Goal: Transaction & Acquisition: Book appointment/travel/reservation

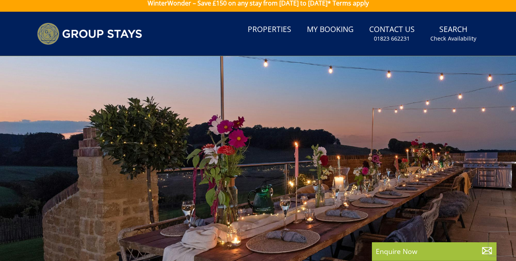
scroll to position [7, 0]
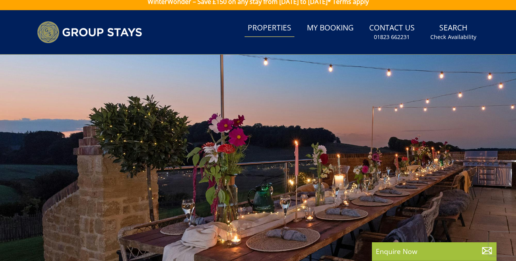
click at [264, 24] on link "Properties" at bounding box center [270, 28] width 50 height 18
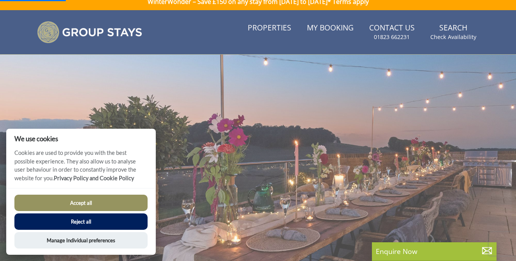
click at [96, 203] on button "Accept all" at bounding box center [80, 202] width 133 height 16
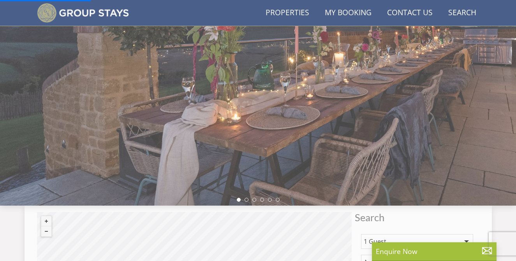
scroll to position [153, 0]
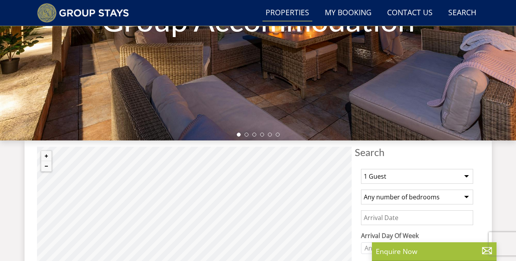
scroll to position [201, 0]
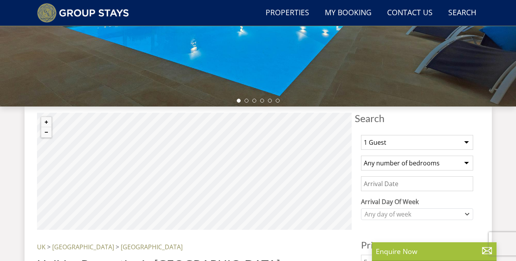
scroll to position [210, 0]
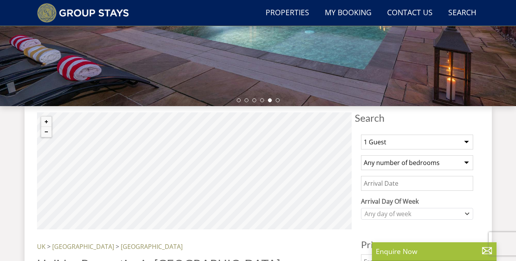
click at [466, 142] on select "1 Guest 2 Guests 3 Guests 4 Guests 5 Guests 6 Guests 7 Guests 8 Guests 9 Guests…" at bounding box center [417, 141] width 112 height 15
select select "14"
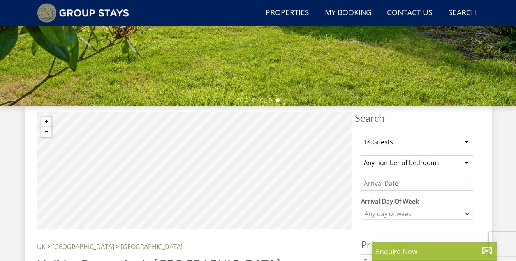
click at [466, 161] on select "Any number of bedrooms 3 Bedrooms 4 Bedrooms 5 Bedrooms 6 Bedrooms 7 Bedrooms 8…" at bounding box center [417, 162] width 112 height 15
select select "7"
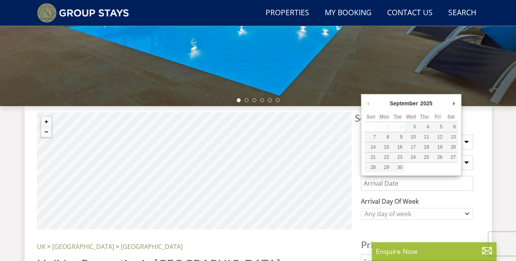
click at [379, 182] on input "Date" at bounding box center [417, 183] width 112 height 15
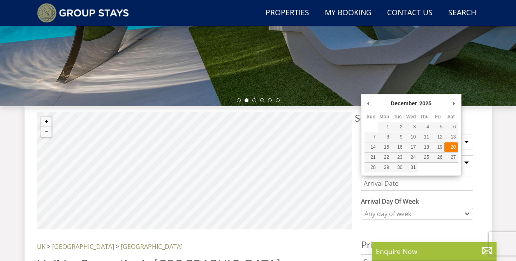
type input "20/12/2025"
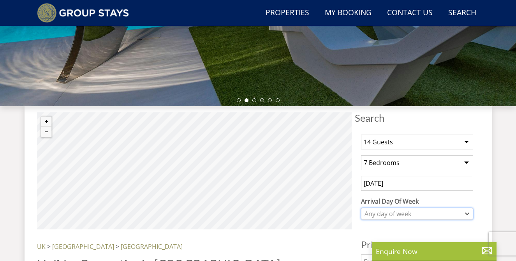
click at [463, 211] on div "Any day of week" at bounding box center [417, 214] width 112 height 12
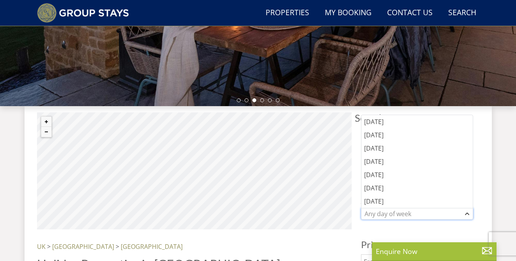
click at [407, 215] on div "Any day of week" at bounding box center [413, 213] width 101 height 9
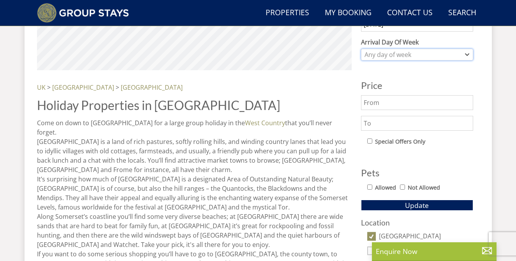
scroll to position [371, 0]
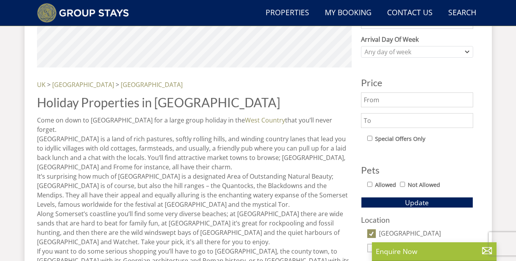
click at [371, 183] on input "Allowed" at bounding box center [369, 183] width 5 height 5
checkbox input "true"
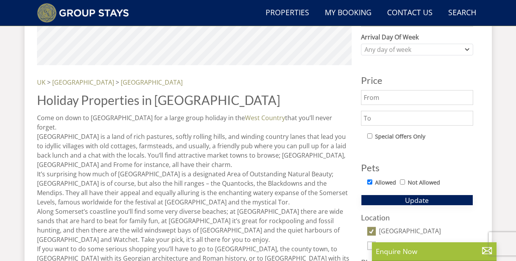
click at [405, 194] on button "Update" at bounding box center [417, 199] width 112 height 11
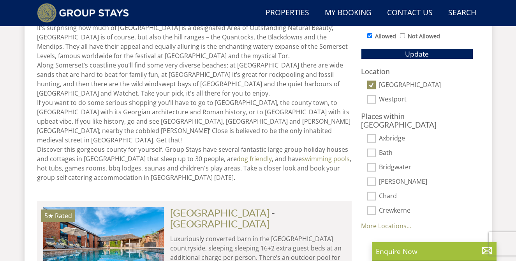
scroll to position [526, 0]
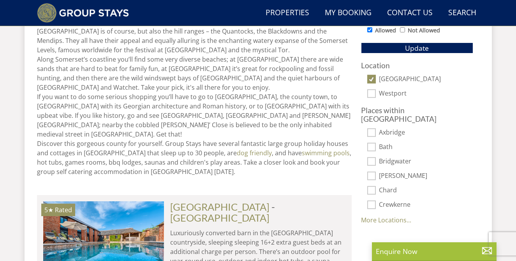
click at [374, 142] on input "Bath" at bounding box center [371, 146] width 9 height 9
checkbox input "true"
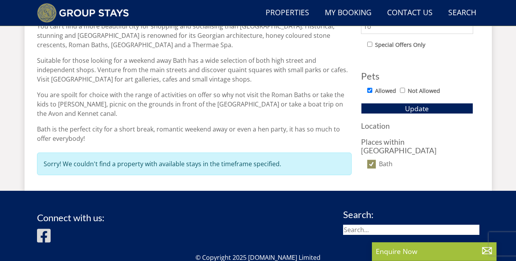
scroll to position [468, 0]
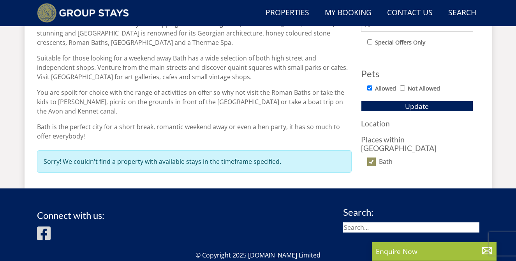
click at [373, 157] on input "Bath" at bounding box center [371, 161] width 9 height 9
checkbox input "false"
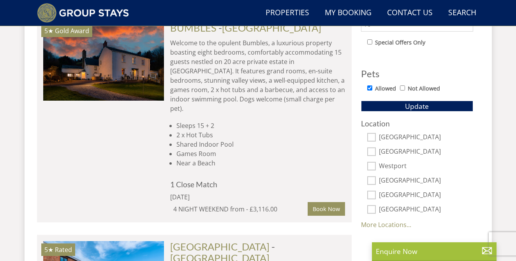
click at [372, 137] on input "[GEOGRAPHIC_DATA]" at bounding box center [371, 137] width 9 height 9
checkbox input "true"
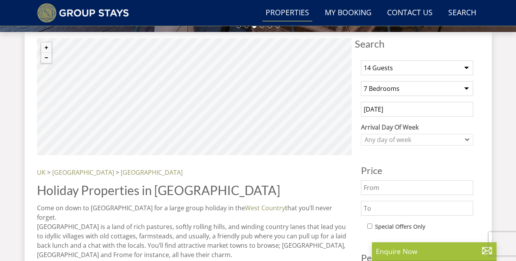
scroll to position [0, 0]
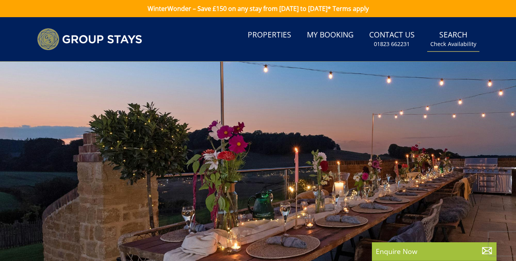
click at [451, 40] on small "Check Availability" at bounding box center [453, 44] width 46 height 8
click at [452, 33] on link "Search Check Availability" at bounding box center [453, 38] width 52 height 25
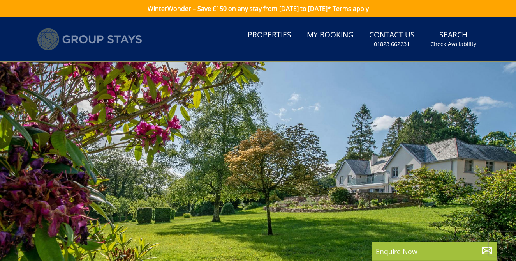
click at [96, 39] on img at bounding box center [89, 39] width 105 height 22
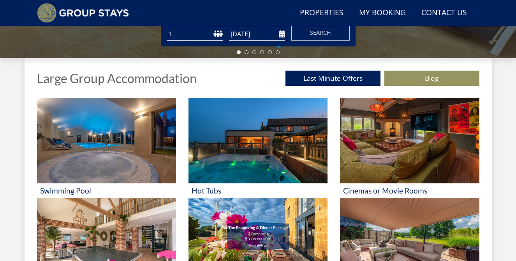
scroll to position [258, 0]
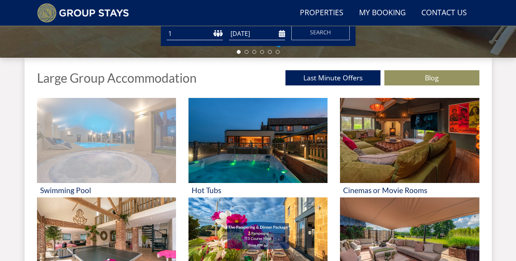
click at [120, 164] on img at bounding box center [106, 140] width 139 height 85
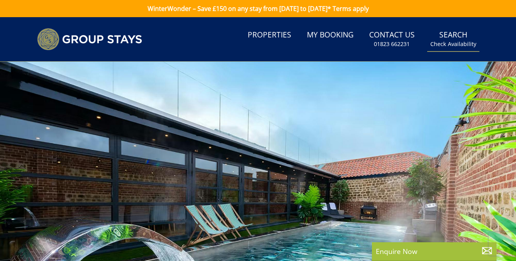
click at [448, 47] on small "Check Availability" at bounding box center [453, 44] width 46 height 8
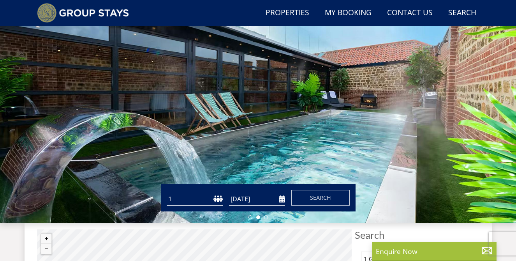
scroll to position [95, 0]
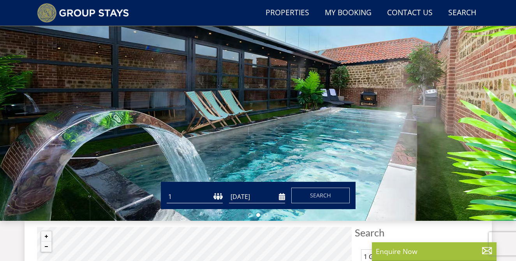
click at [201, 198] on select "1 2 3 4 5 6 7 8 9 10 11 12 13 14 15 16 17 18 19 20 21 22 23 24 25 26 27 28 29 3…" at bounding box center [195, 196] width 56 height 13
select select "14"
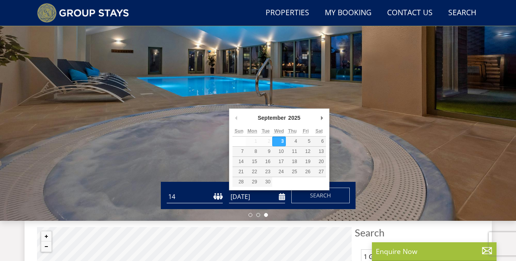
click at [281, 199] on input "[DATE]" at bounding box center [257, 196] width 56 height 13
type input "22/12/2025"
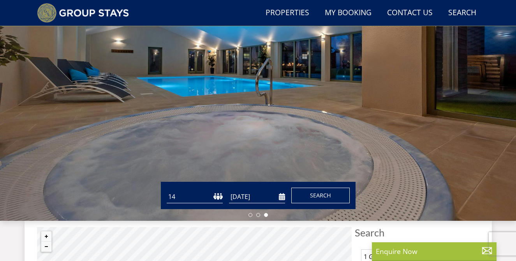
click at [324, 195] on span "Search" at bounding box center [320, 194] width 21 height 7
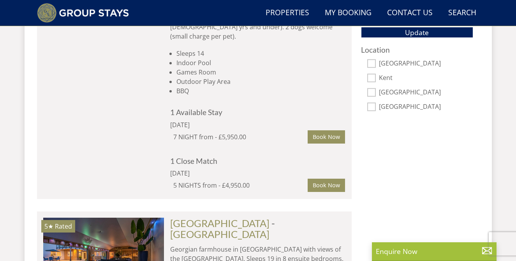
scroll to position [542, 0]
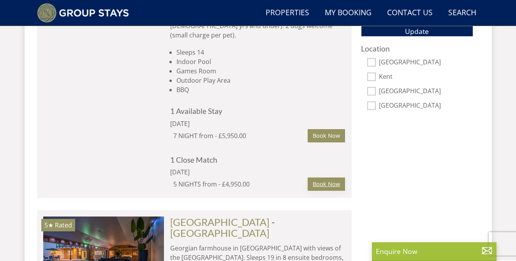
click at [332, 177] on link "Book Now" at bounding box center [326, 183] width 37 height 13
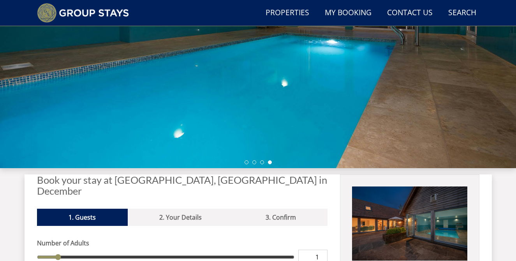
scroll to position [147, 0]
